Goal: Entertainment & Leisure: Consume media (video, audio)

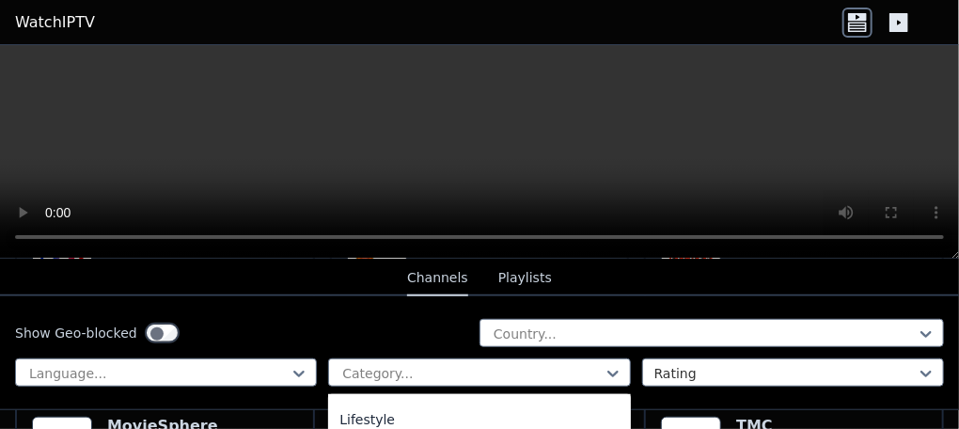
scroll to position [606, 0]
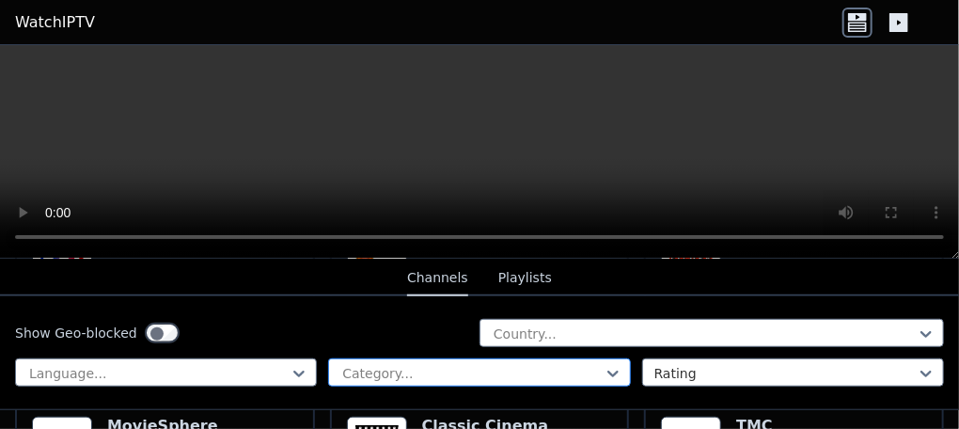
click at [433, 364] on div at bounding box center [471, 373] width 262 height 19
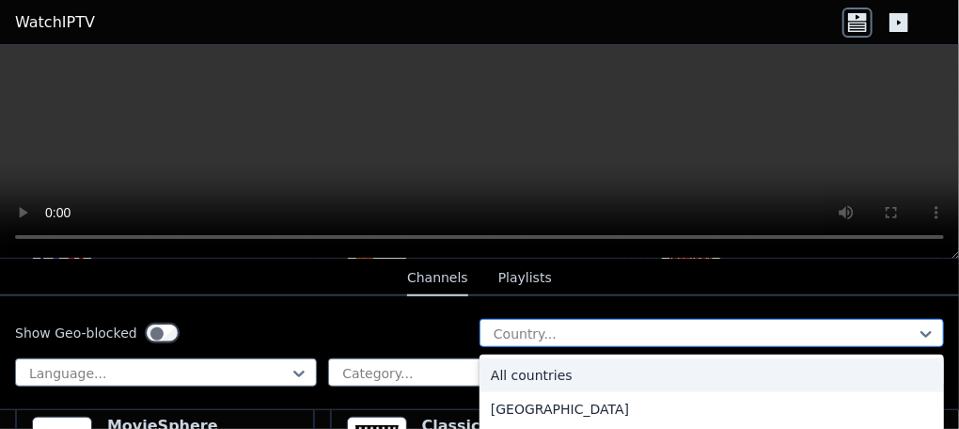
click at [576, 327] on div at bounding box center [704, 333] width 425 height 19
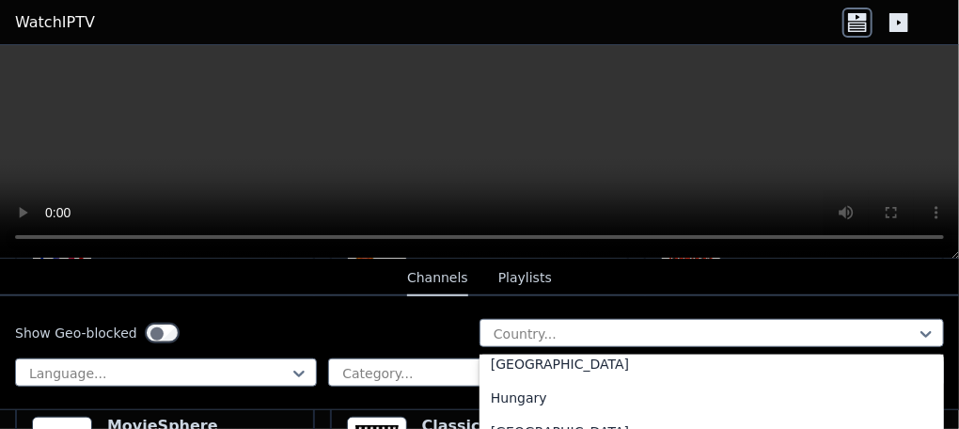
scroll to position [3009, 0]
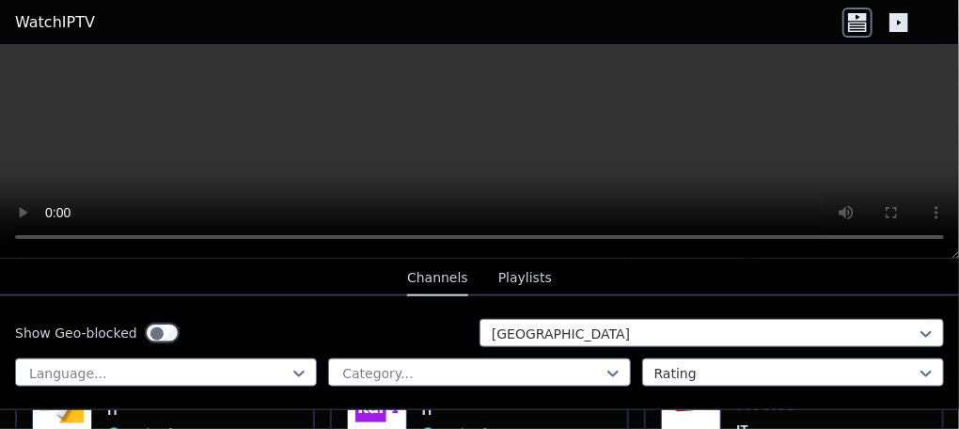
scroll to position [939, 0]
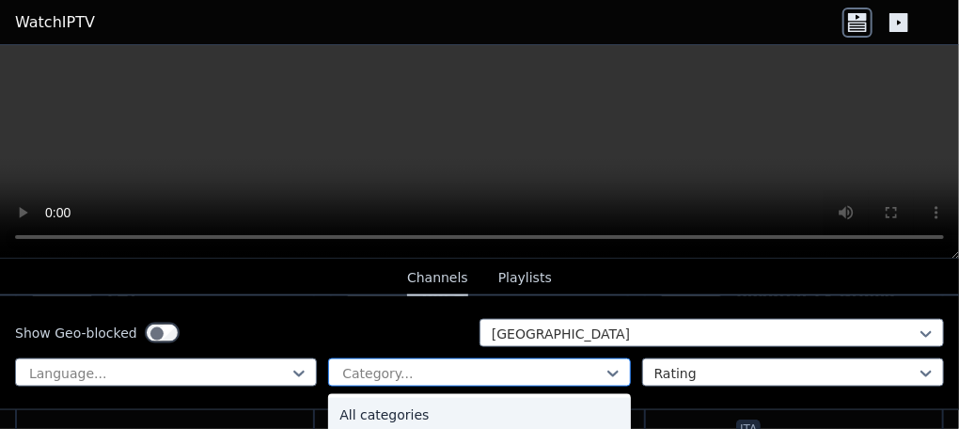
click at [524, 366] on div at bounding box center [471, 373] width 262 height 19
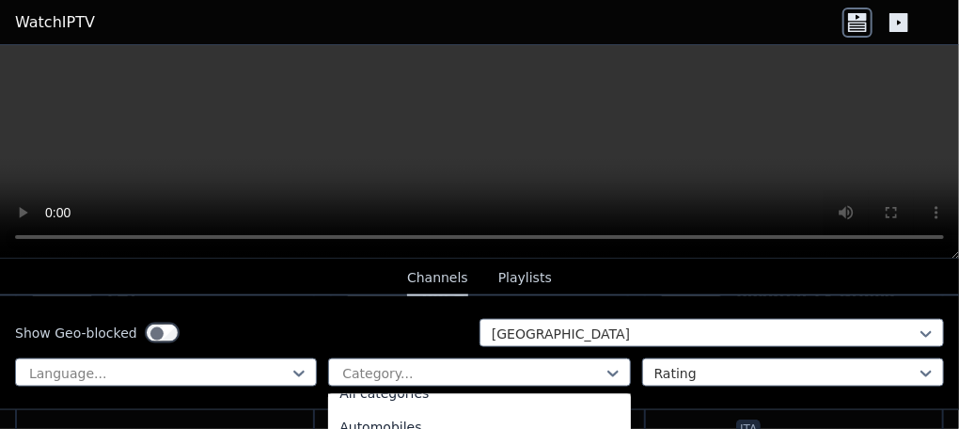
scroll to position [0, 0]
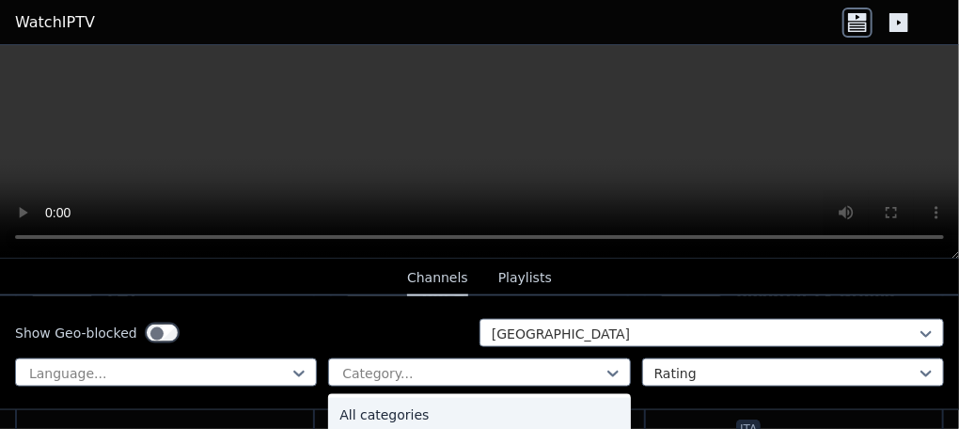
click at [504, 409] on div "All categories" at bounding box center [479, 415] width 302 height 34
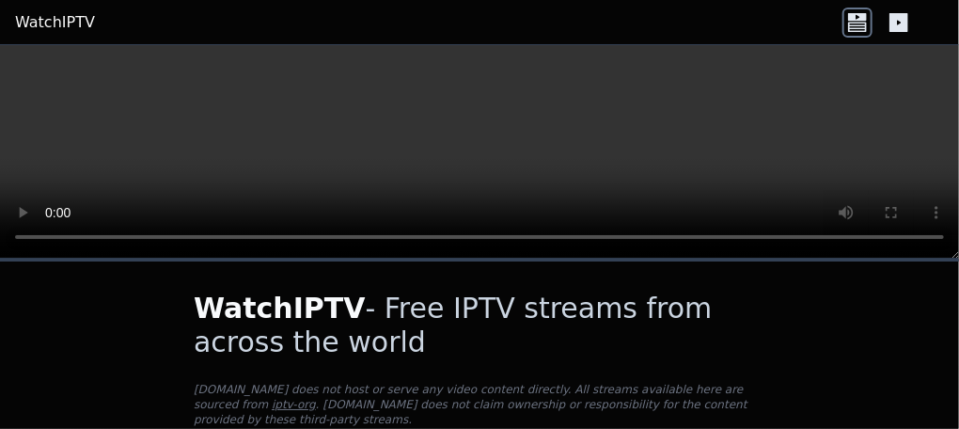
scroll to position [188, 0]
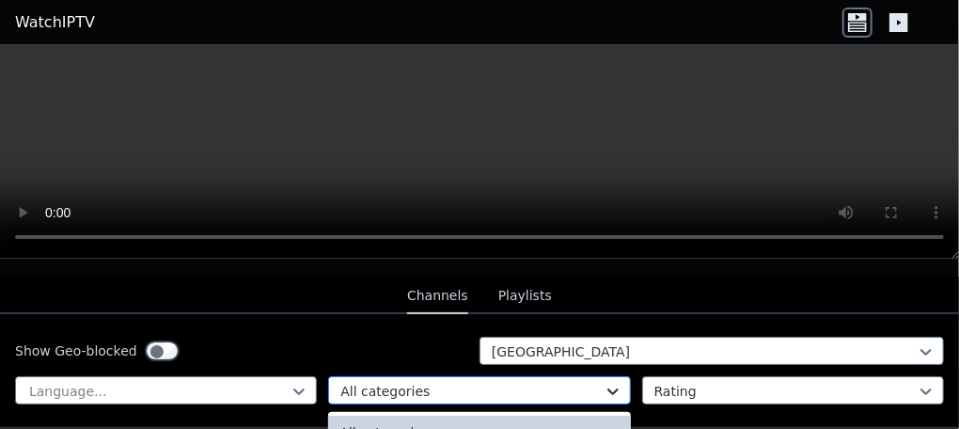
click at [607, 388] on icon at bounding box center [612, 391] width 11 height 7
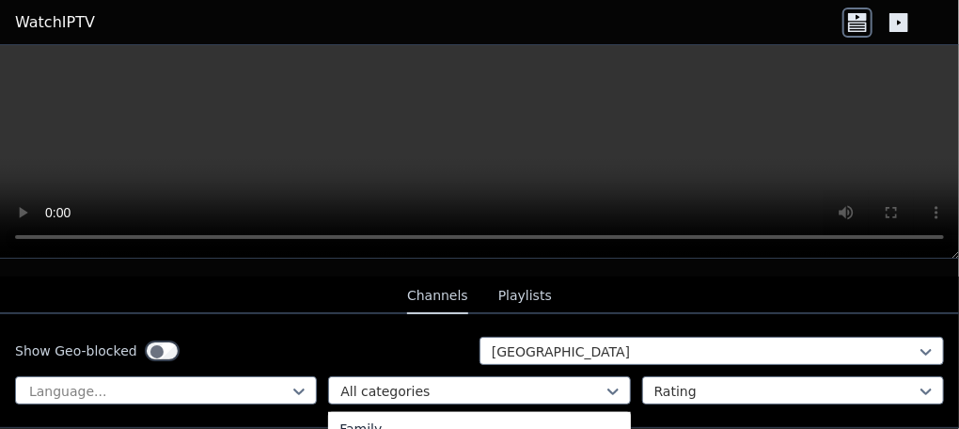
scroll to position [606, 0]
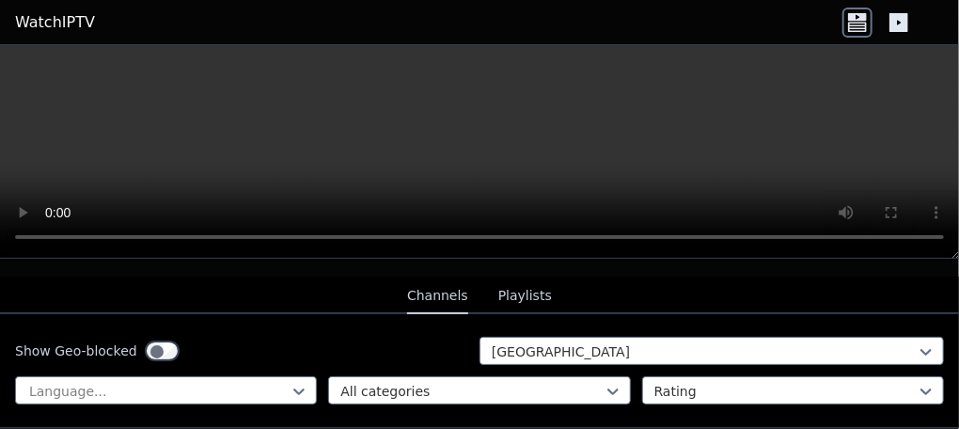
drag, startPoint x: 376, startPoint y: 292, endPoint x: 378, endPoint y: 273, distance: 19.8
click at [381, 276] on nav "Channels Playlists" at bounding box center [479, 295] width 959 height 38
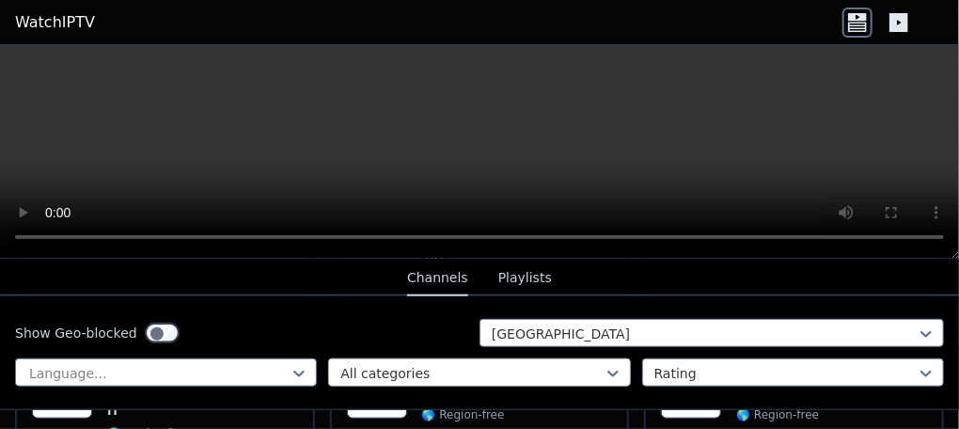
scroll to position [469, 0]
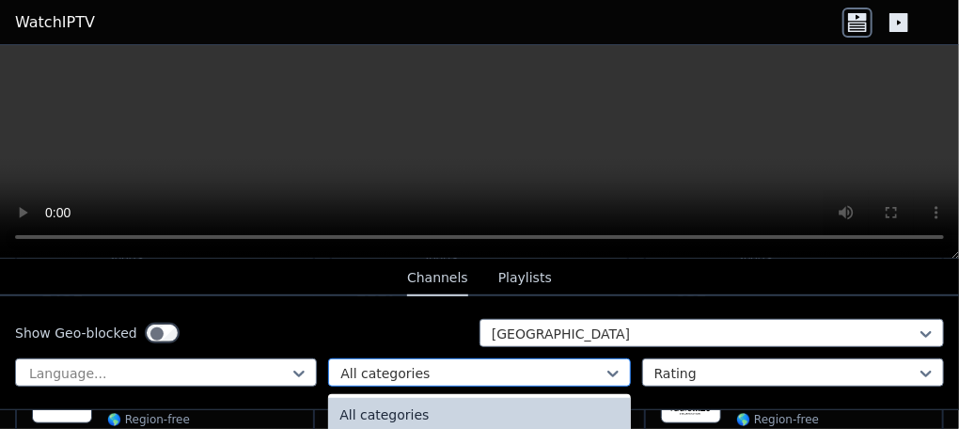
click at [591, 364] on div at bounding box center [471, 373] width 262 height 19
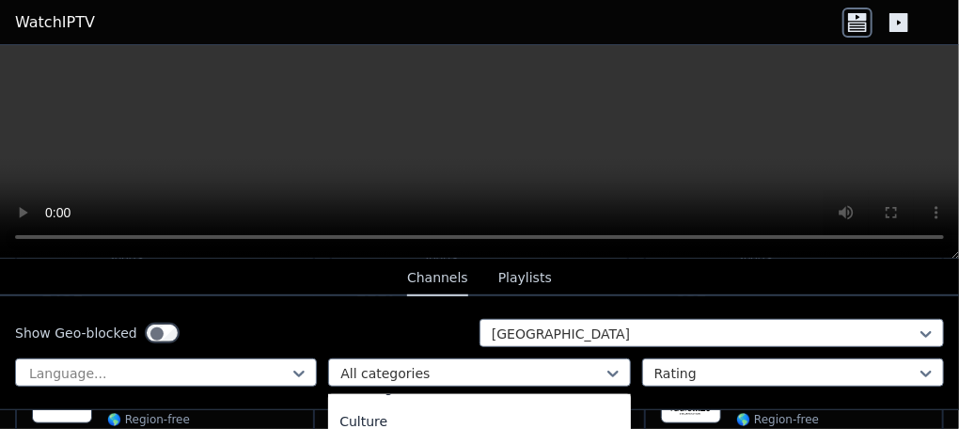
scroll to position [0, 0]
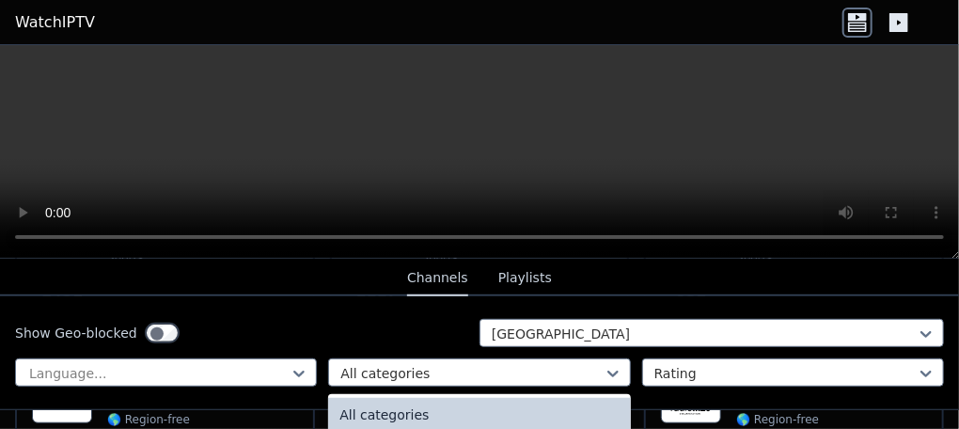
click at [507, 407] on div "All categories" at bounding box center [479, 415] width 302 height 34
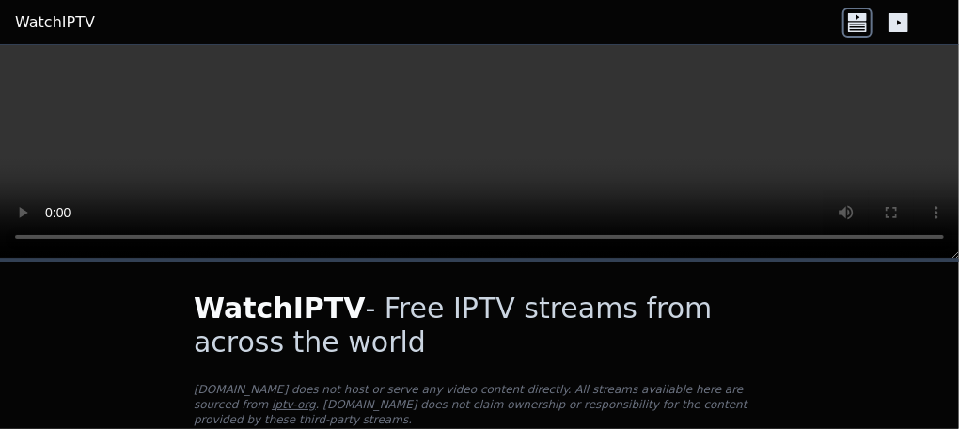
scroll to position [282, 0]
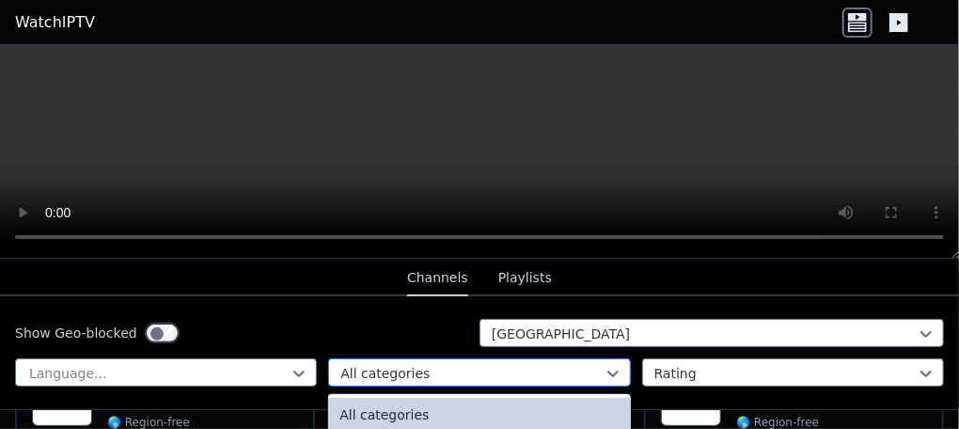
click at [478, 364] on div at bounding box center [471, 373] width 262 height 19
drag, startPoint x: 547, startPoint y: 395, endPoint x: 485, endPoint y: 369, distance: 67.4
click at [485, 369] on div at bounding box center [471, 373] width 262 height 19
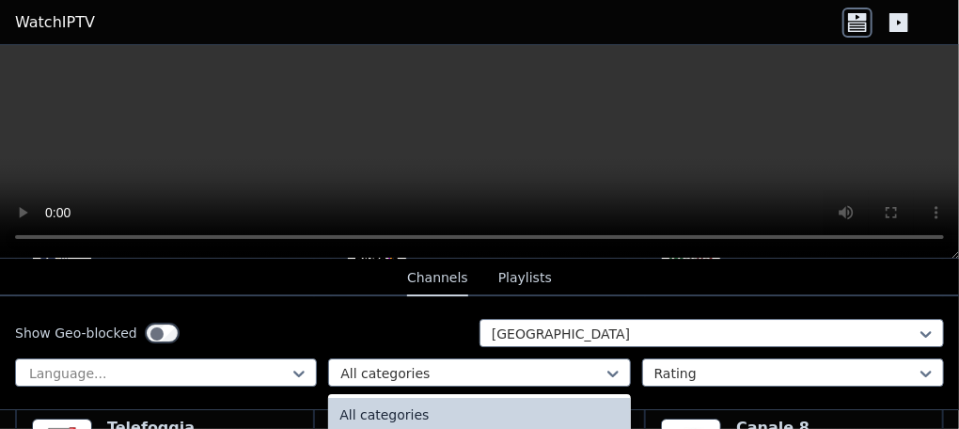
scroll to position [4569, 0]
click at [468, 364] on div at bounding box center [471, 373] width 262 height 19
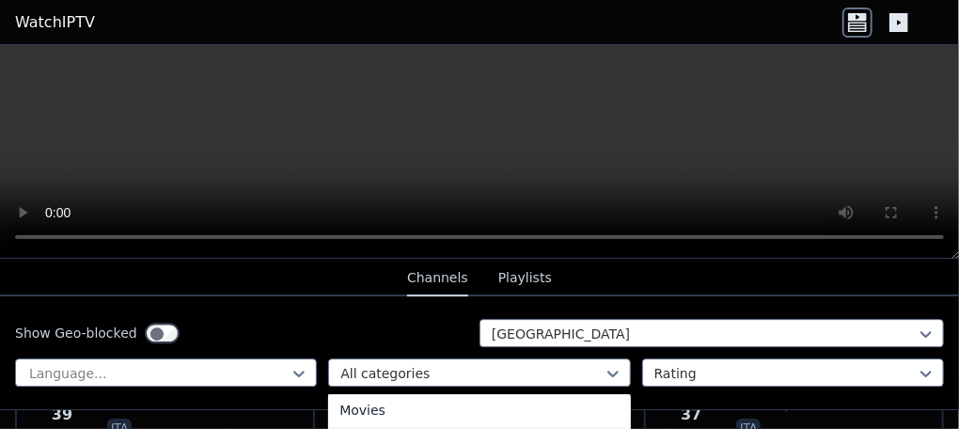
scroll to position [418, 0]
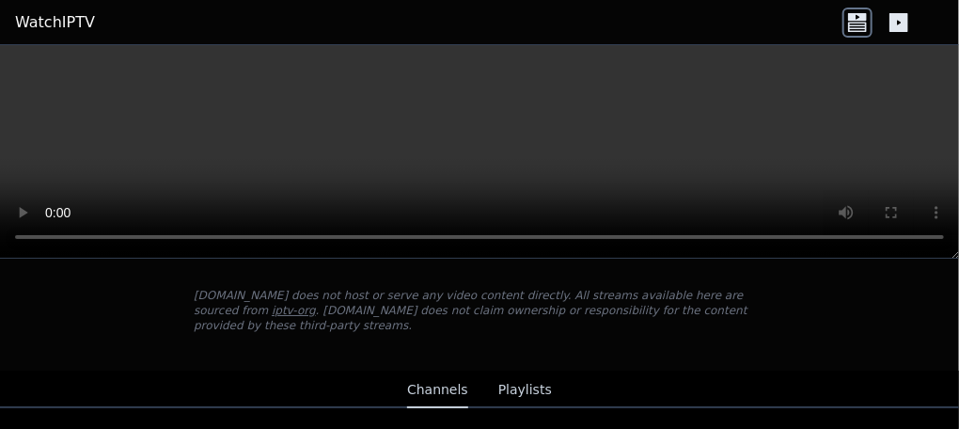
scroll to position [188, 0]
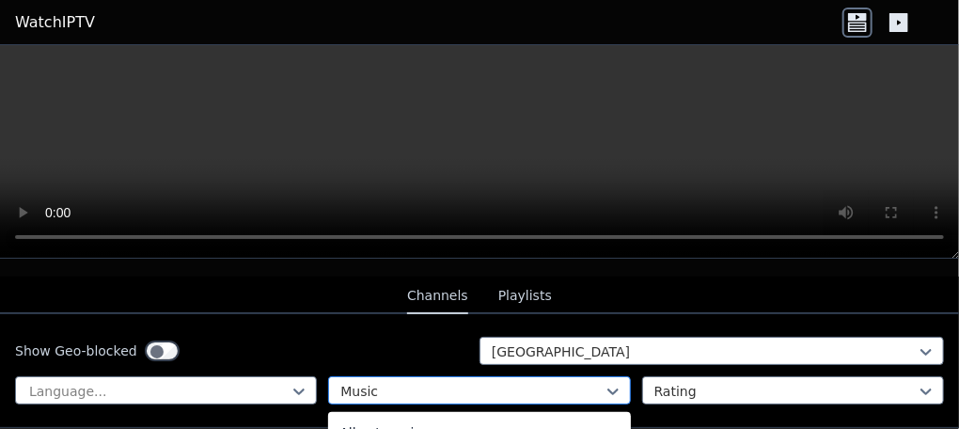
click at [534, 382] on div at bounding box center [471, 391] width 262 height 19
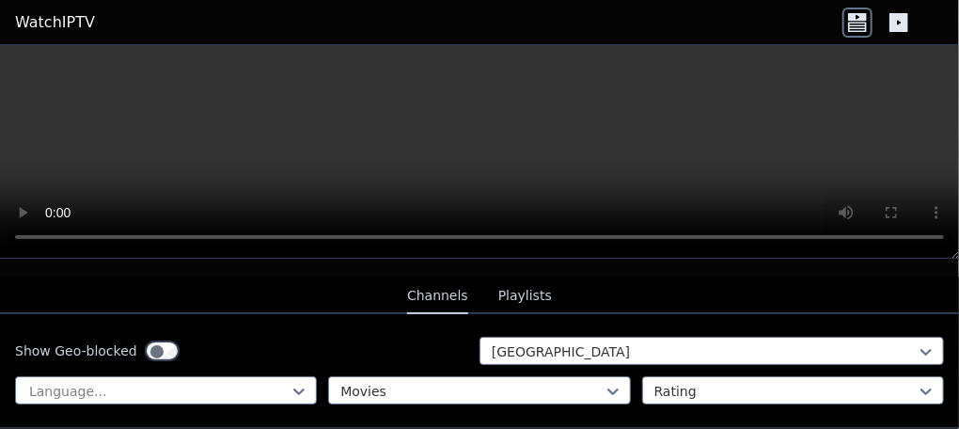
click at [110, 276] on nav "Channels Playlists" at bounding box center [479, 295] width 959 height 38
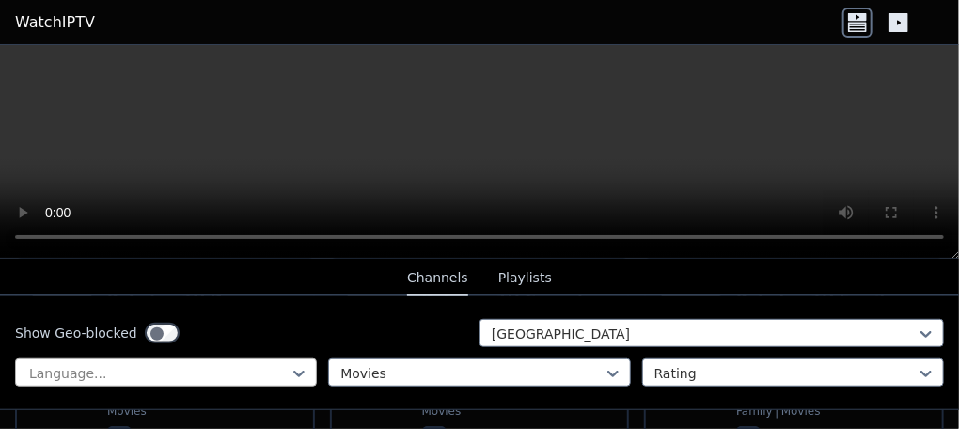
scroll to position [469, 0]
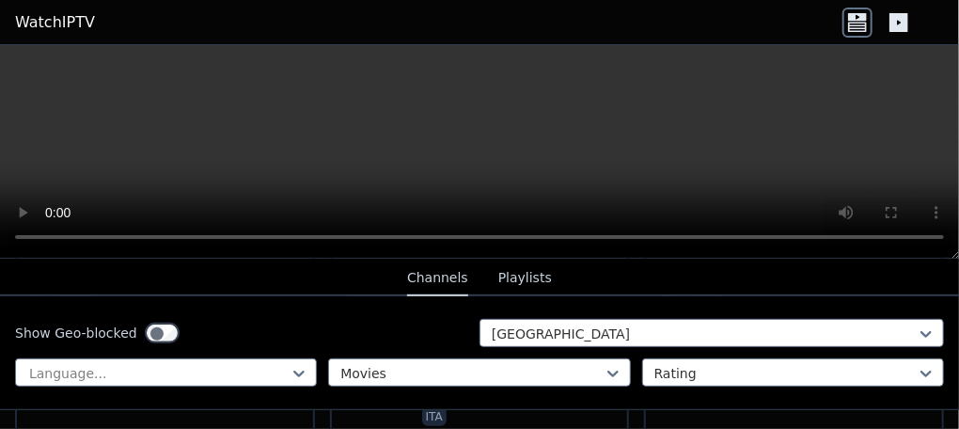
click at [526, 268] on button "Playlists" at bounding box center [525, 278] width 54 height 36
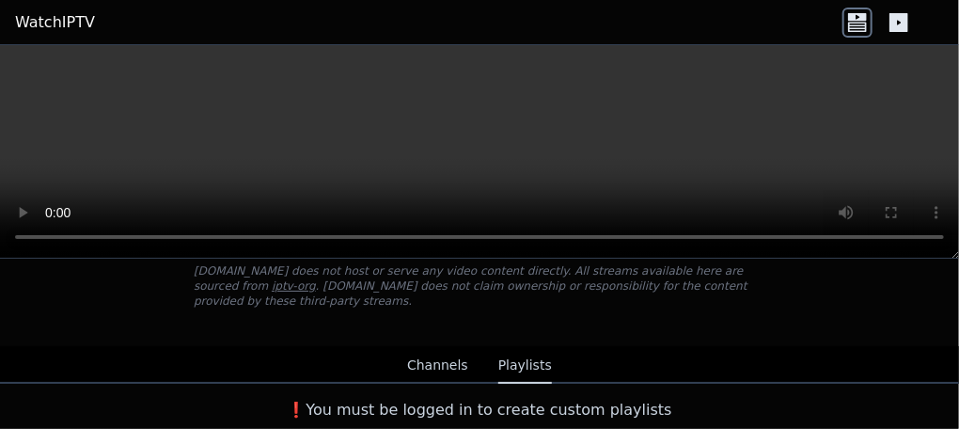
scroll to position [96, 0]
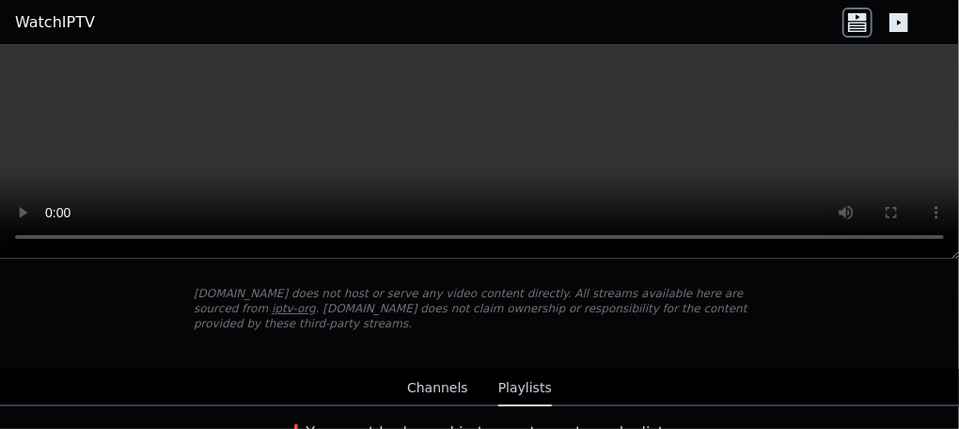
click at [437, 370] on button "Channels" at bounding box center [437, 388] width 61 height 36
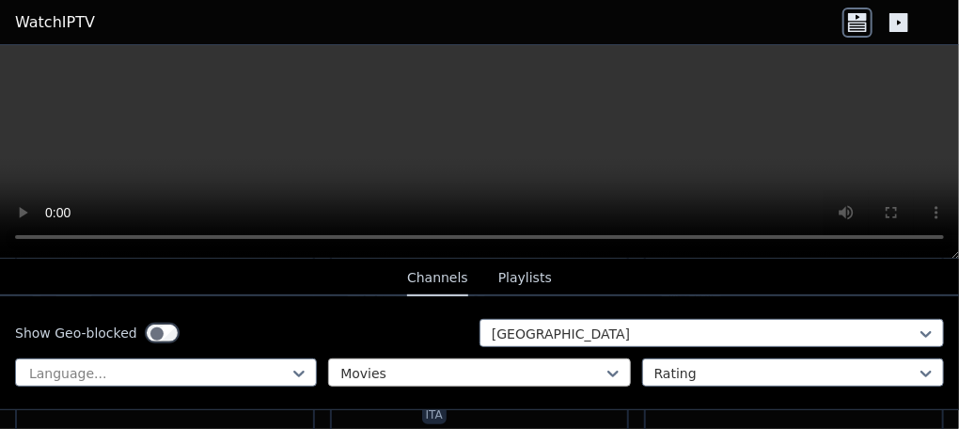
scroll to position [566, 0]
click at [903, 16] on icon at bounding box center [898, 22] width 19 height 19
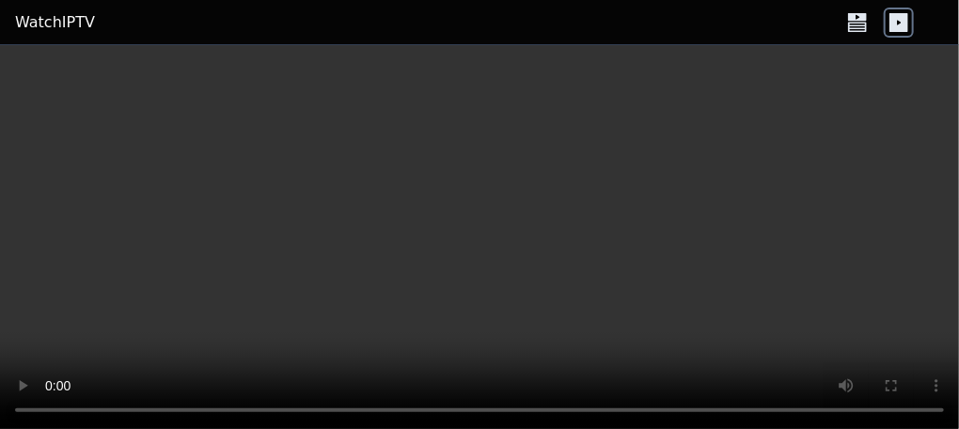
click at [867, 22] on icon at bounding box center [857, 26] width 19 height 9
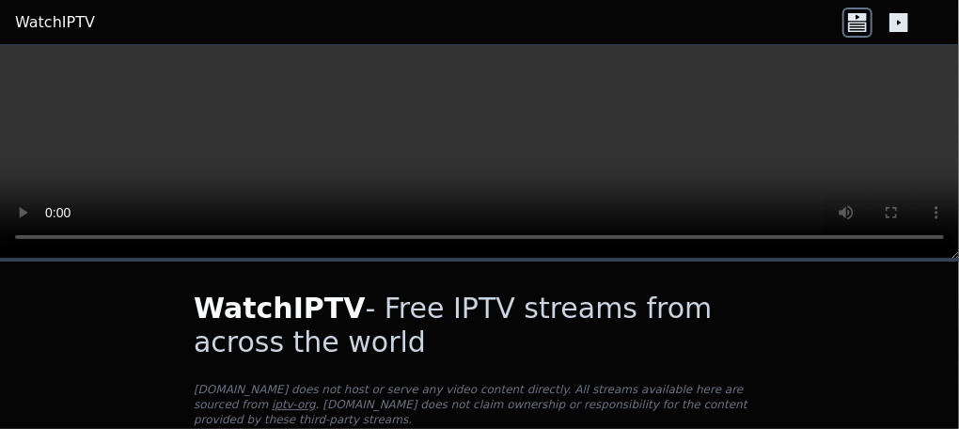
click at [337, 83] on video at bounding box center [479, 151] width 959 height 213
drag, startPoint x: 890, startPoint y: 0, endPoint x: 435, endPoint y: 106, distance: 467.3
click at [435, 106] on video at bounding box center [479, 151] width 959 height 213
click at [192, 91] on video at bounding box center [479, 151] width 959 height 213
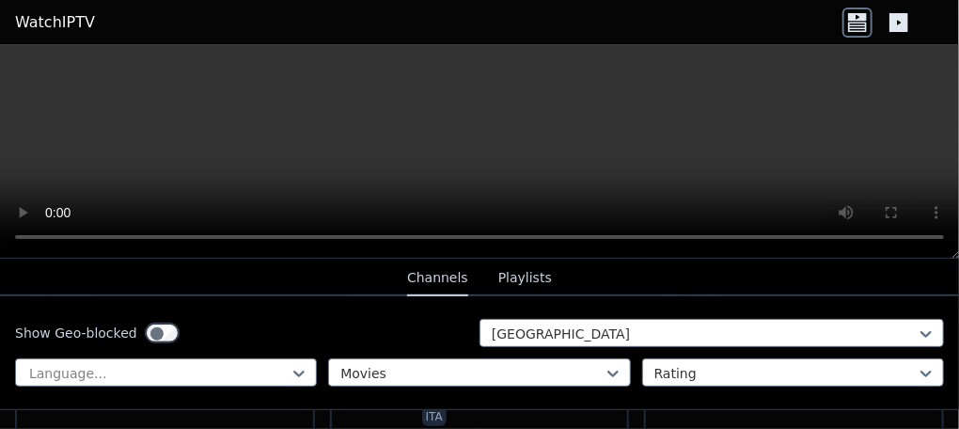
scroll to position [469, 0]
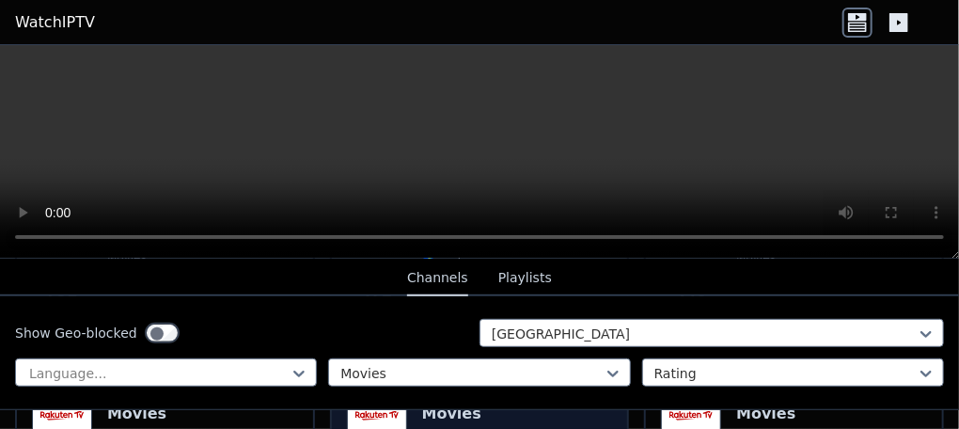
click at [862, 22] on icon at bounding box center [857, 26] width 19 height 9
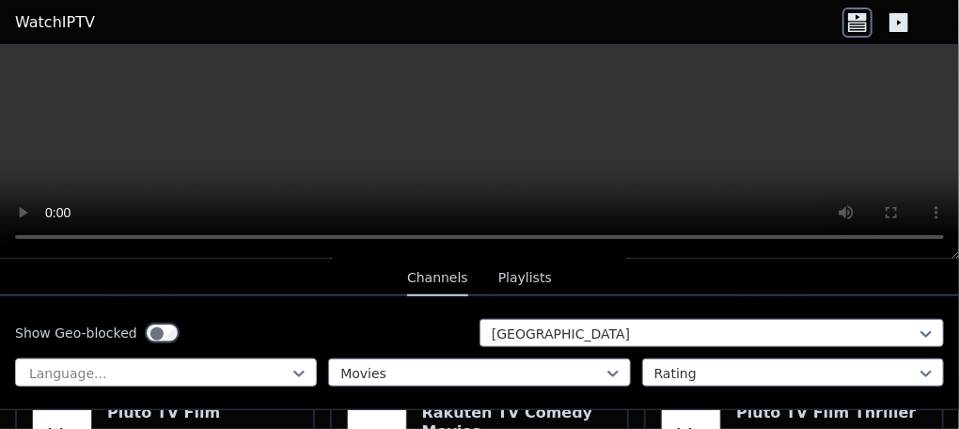
scroll to position [752, 0]
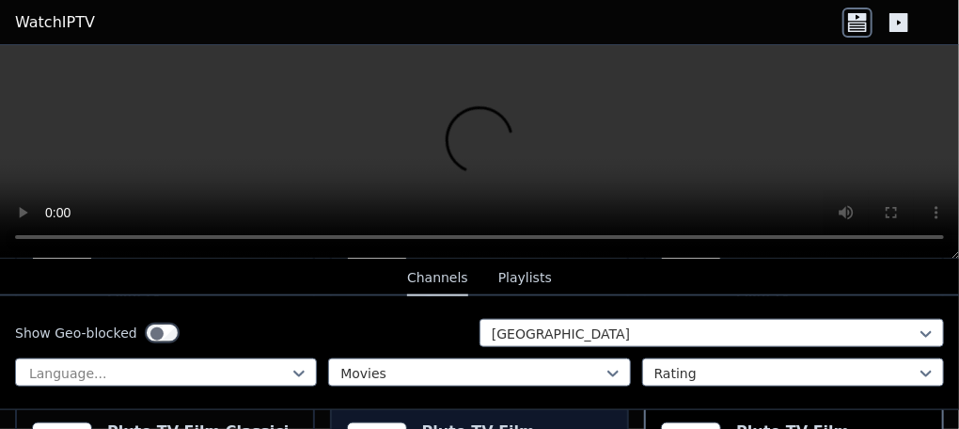
scroll to position [939, 0]
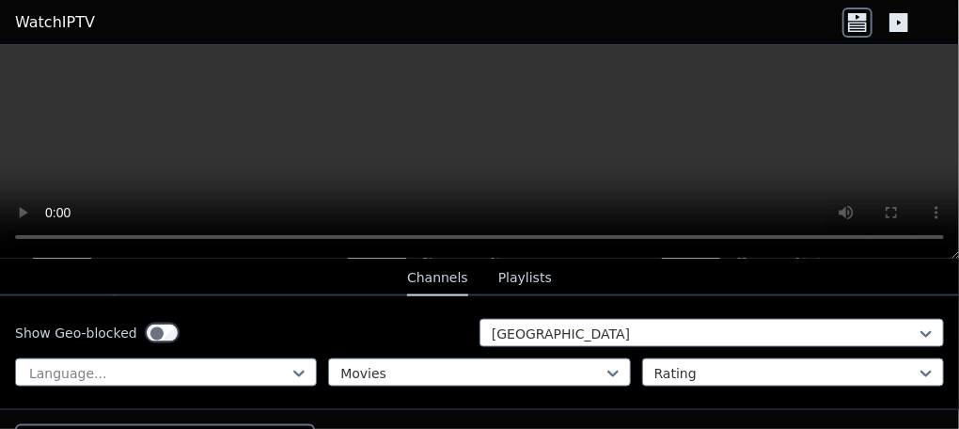
click at [397, 403] on div "Popularity 792 Rai Movie IT 🌎 Region-free movies ita Popularity 472 Pluto TV Ci…" at bounding box center [479, 97] width 959 height 1030
click at [720, 396] on div "Show Geo-blocked Italy Language... Movies Rating" at bounding box center [479, 353] width 959 height 114
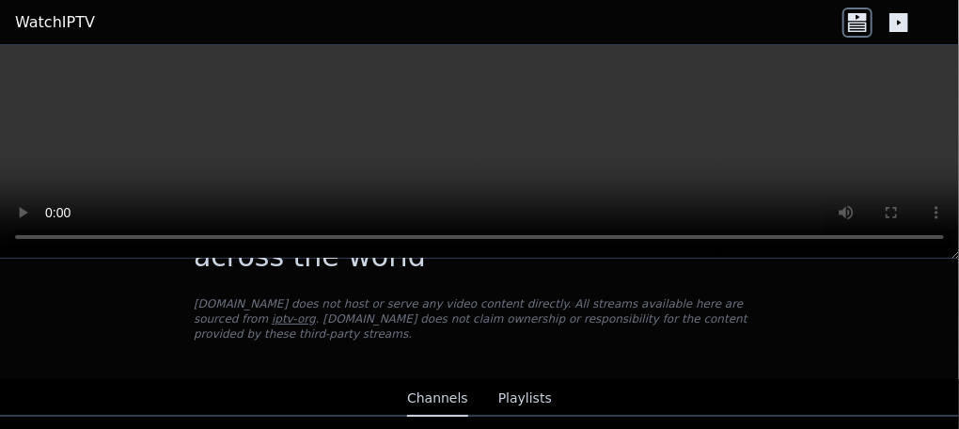
scroll to position [0, 0]
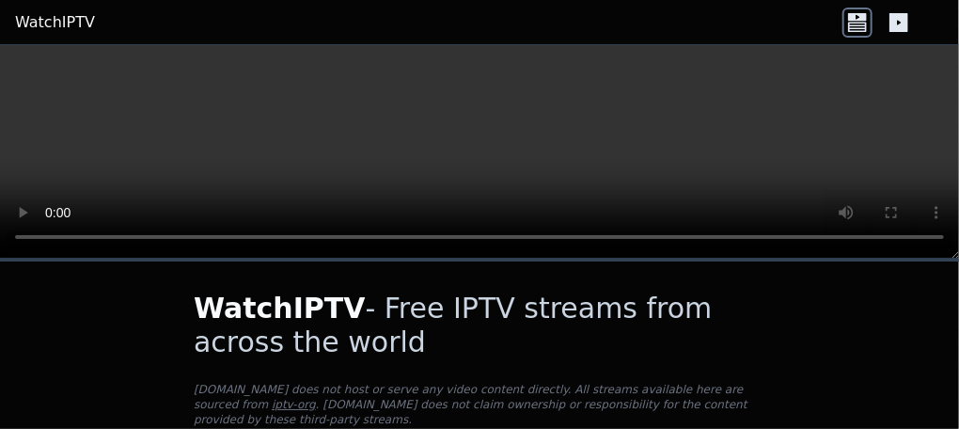
click at [418, 83] on video at bounding box center [479, 151] width 959 height 213
